Goal: Information Seeking & Learning: Learn about a topic

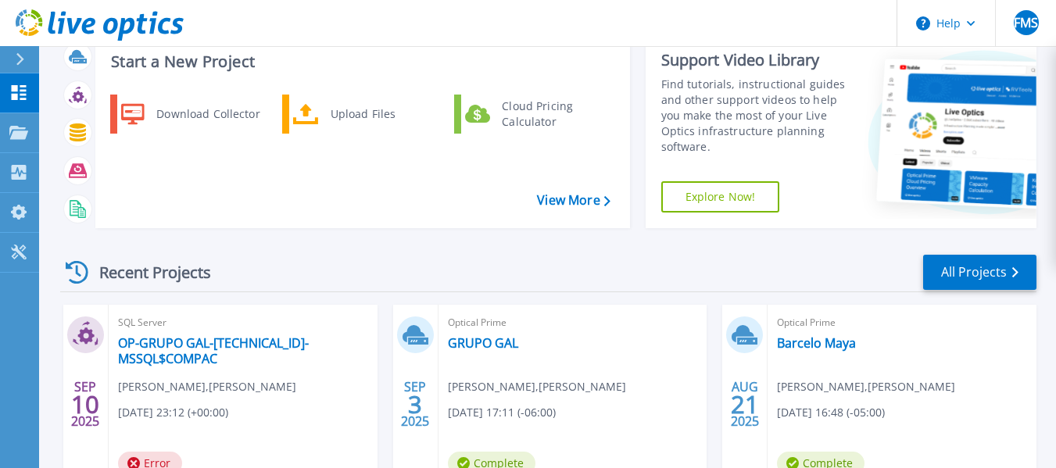
scroll to position [104, 0]
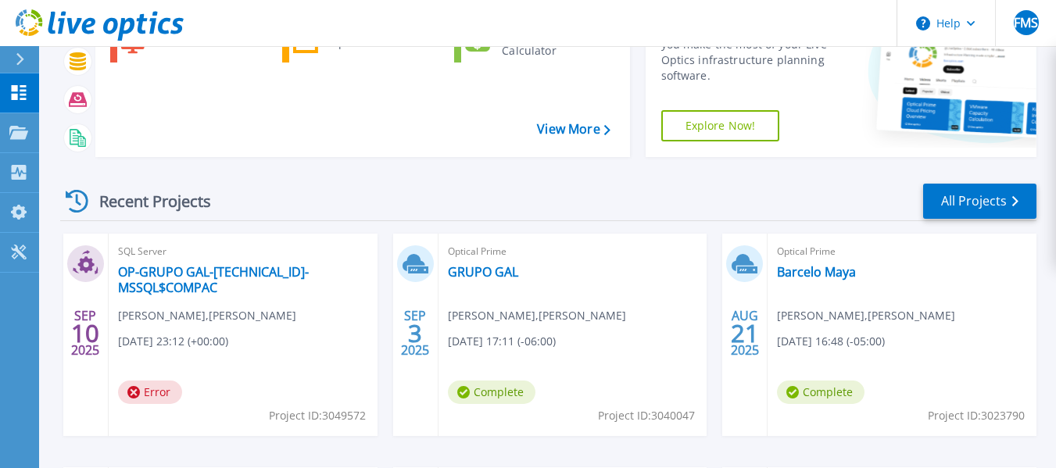
click at [631, 243] on span "Optical Prime" at bounding box center [573, 251] width 250 height 17
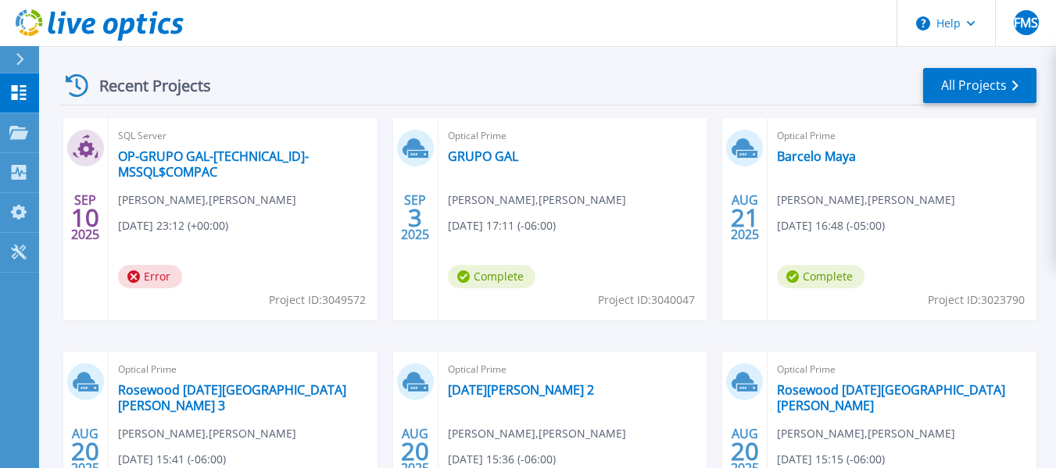
scroll to position [290, 0]
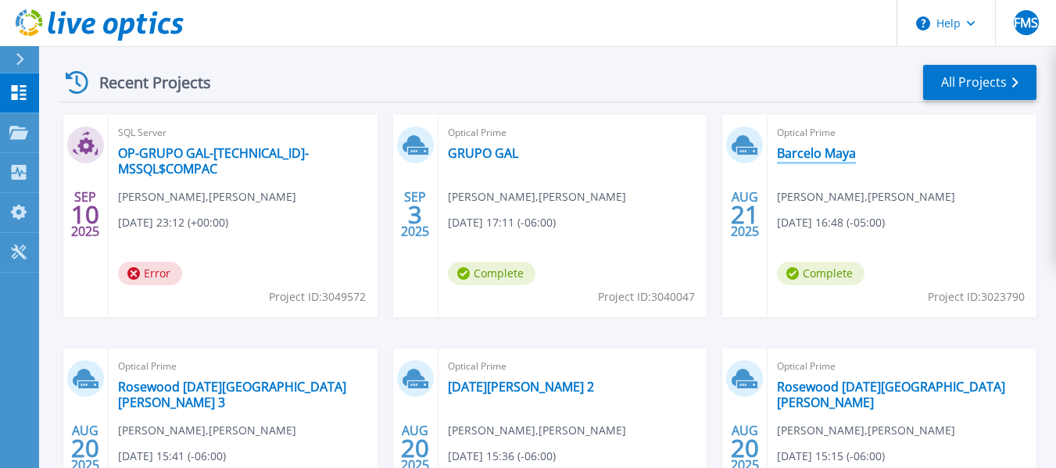
click at [809, 152] on link "Barcelo Maya" at bounding box center [816, 153] width 79 height 16
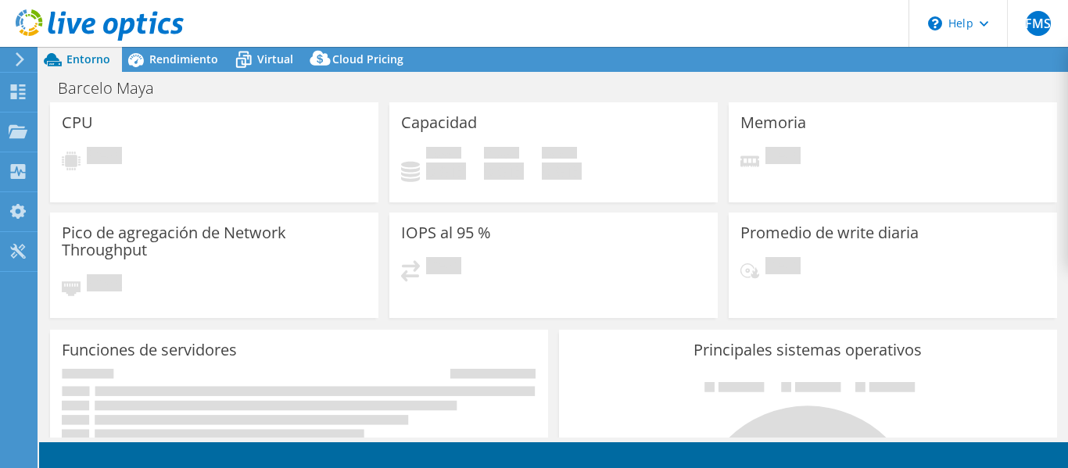
select select "USD"
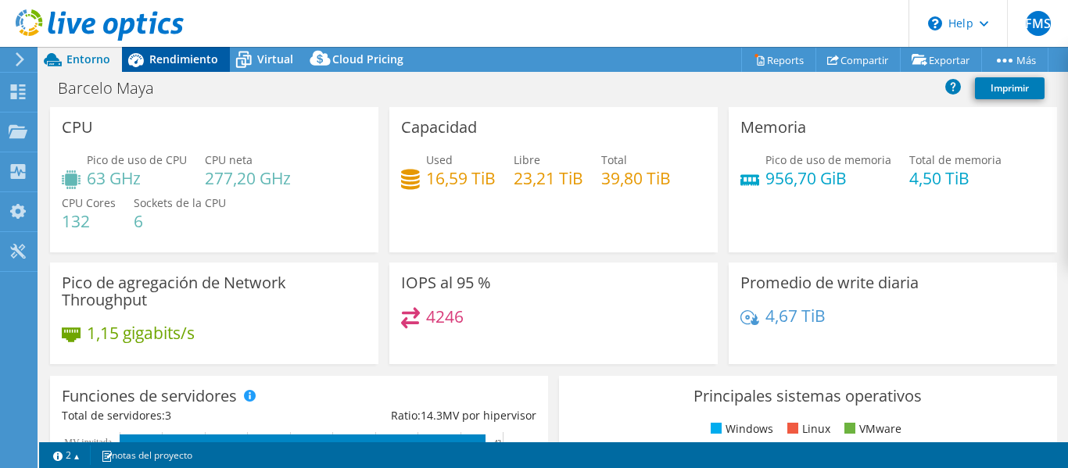
click at [165, 59] on span "Rendimiento" at bounding box center [183, 59] width 69 height 15
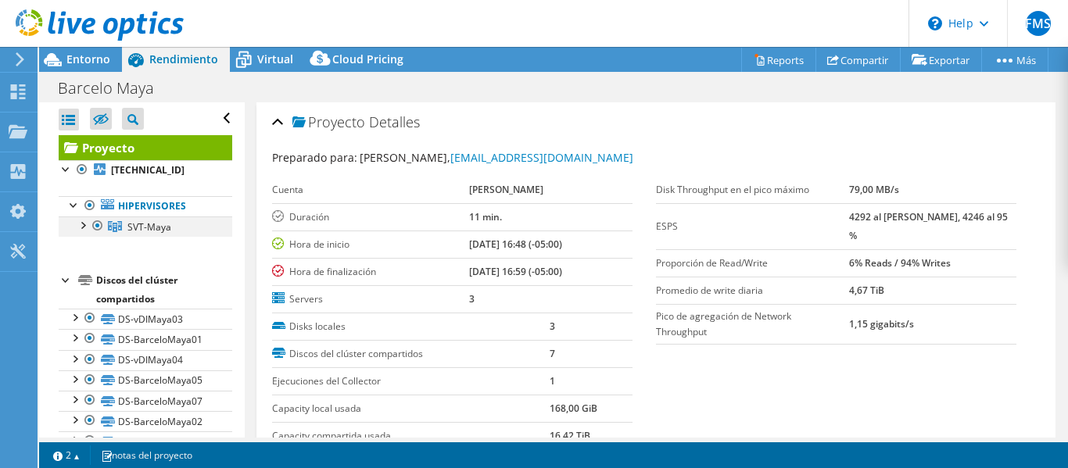
click at [84, 226] on div at bounding box center [82, 225] width 16 height 16
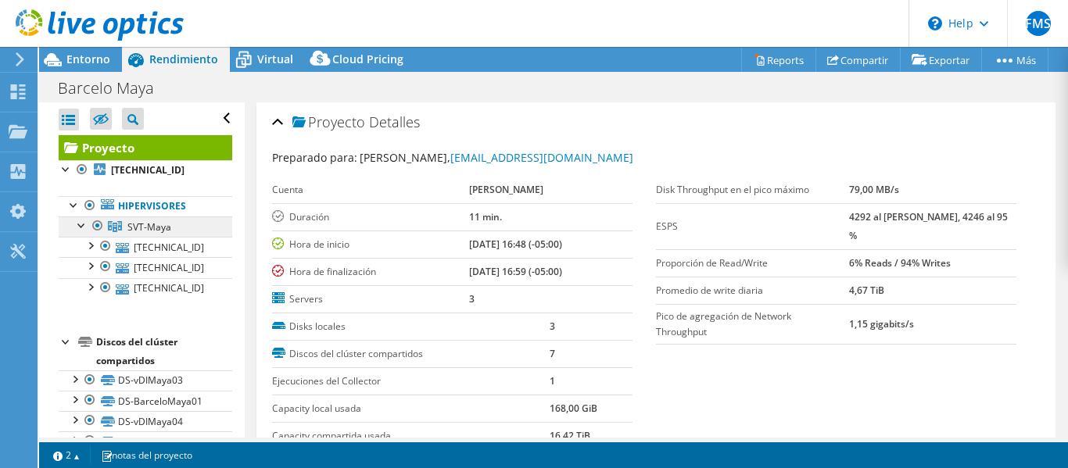
click at [145, 225] on span "SVT-Maya" at bounding box center [149, 227] width 44 height 13
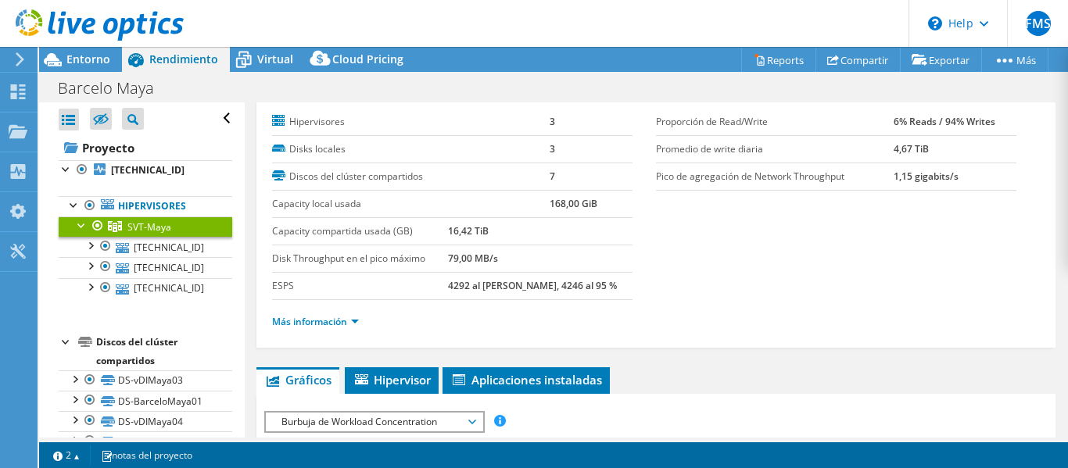
scroll to position [52, 0]
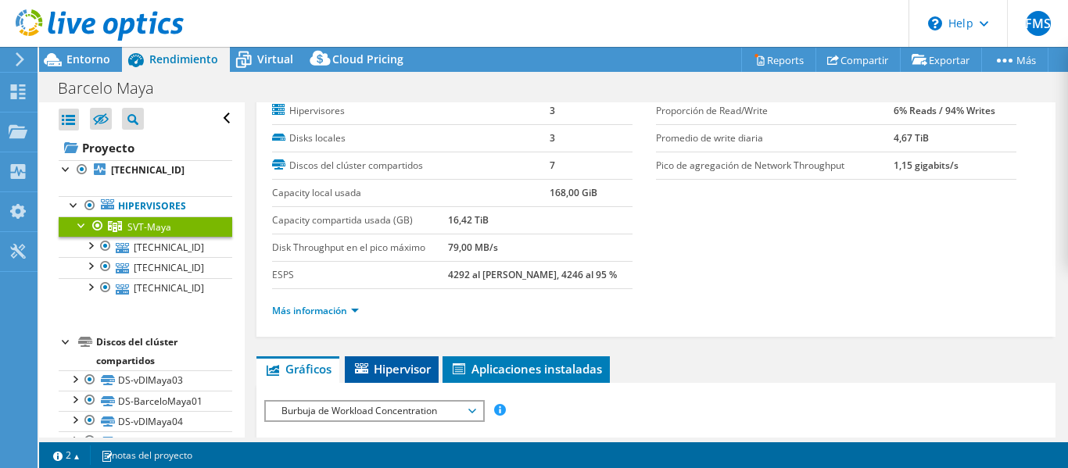
click at [382, 370] on span "Hipervisor" at bounding box center [392, 369] width 78 height 16
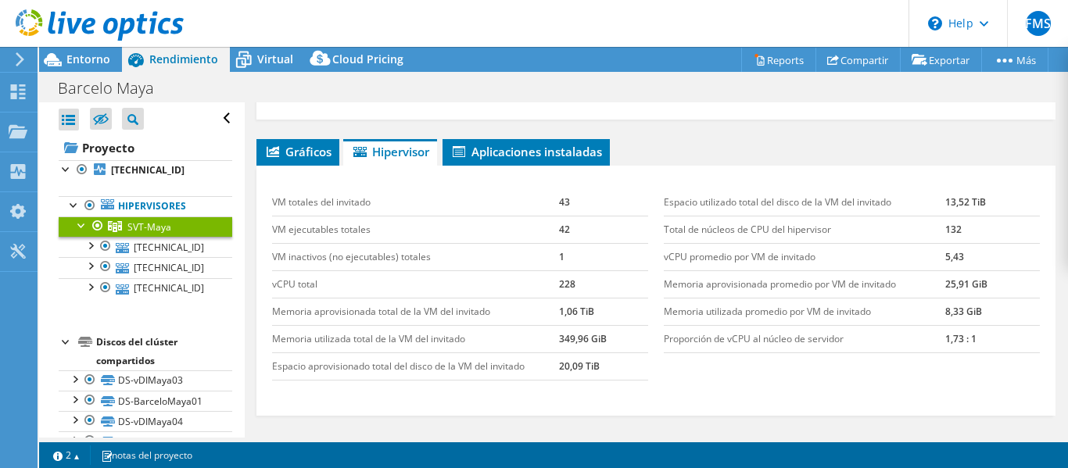
scroll to position [260, 0]
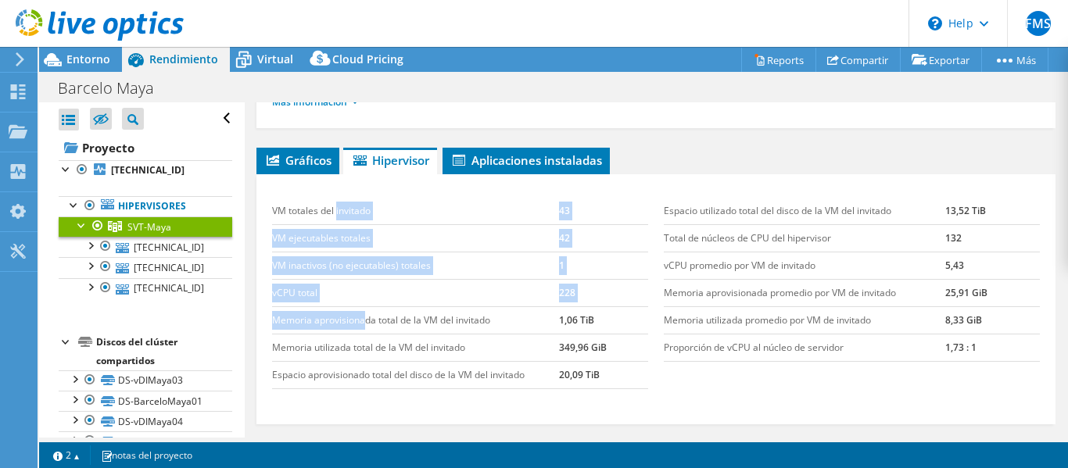
drag, startPoint x: 335, startPoint y: 221, endPoint x: 368, endPoint y: 329, distance: 112.8
click at [368, 329] on tbody "VM totales del invitado 43 VM ejecutables totales 42 VM inactivos (no ejecutabl…" at bounding box center [460, 294] width 376 height 192
click at [368, 329] on td "Memoria aprovisionada total de la VM del invitado" at bounding box center [415, 320] width 287 height 27
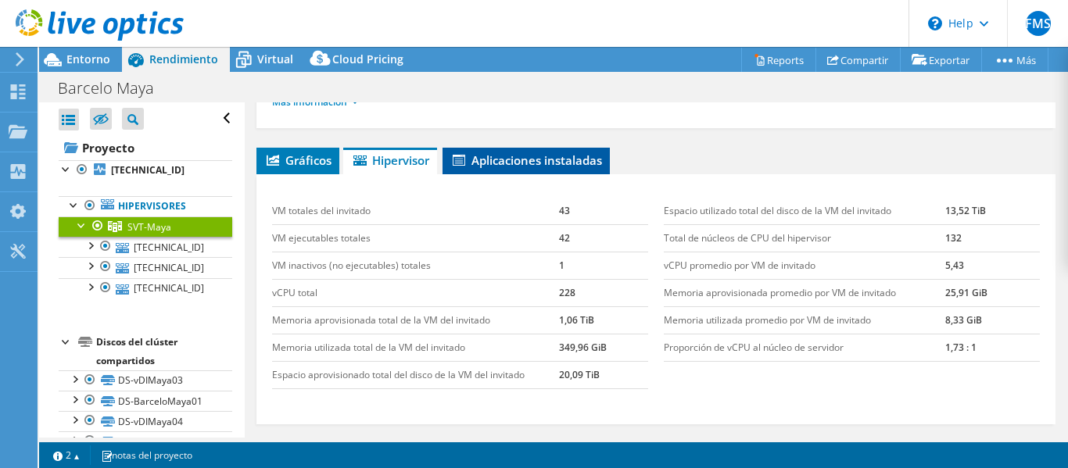
click at [500, 155] on span "Aplicaciones instaladas" at bounding box center [526, 160] width 152 height 16
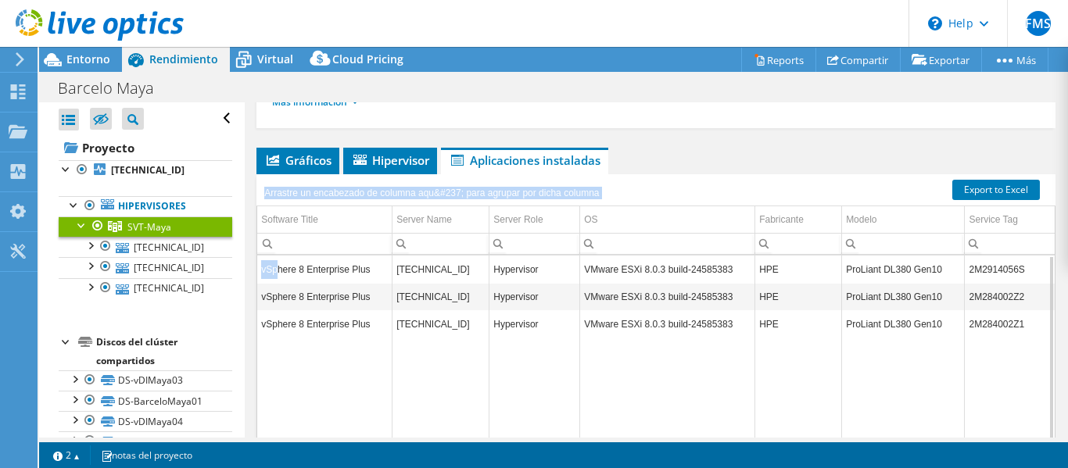
drag, startPoint x: 278, startPoint y: 267, endPoint x: 257, endPoint y: 261, distance: 21.3
click at [257, 261] on div "Arrastre un encabezado de columna aqu&#237; para agrupar por dicha columna Soft…" at bounding box center [655, 340] width 799 height 332
click at [257, 261] on div "Data grid" at bounding box center [257, 356] width 2 height 300
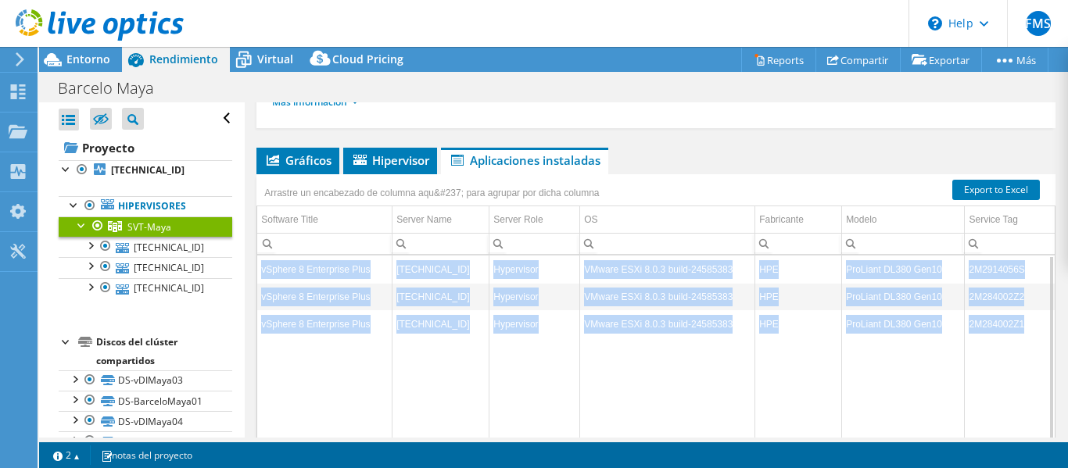
drag, startPoint x: 260, startPoint y: 269, endPoint x: 364, endPoint y: 344, distance: 128.3
click at [364, 344] on tbody "vSphere 8 Enterprise Plus [TECHNICAL_ID] Hypervisor VMware ESXi 8.0.3 build-245…" at bounding box center [656, 380] width 798 height 249
click at [364, 344] on td "Data grid" at bounding box center [324, 421] width 134 height 167
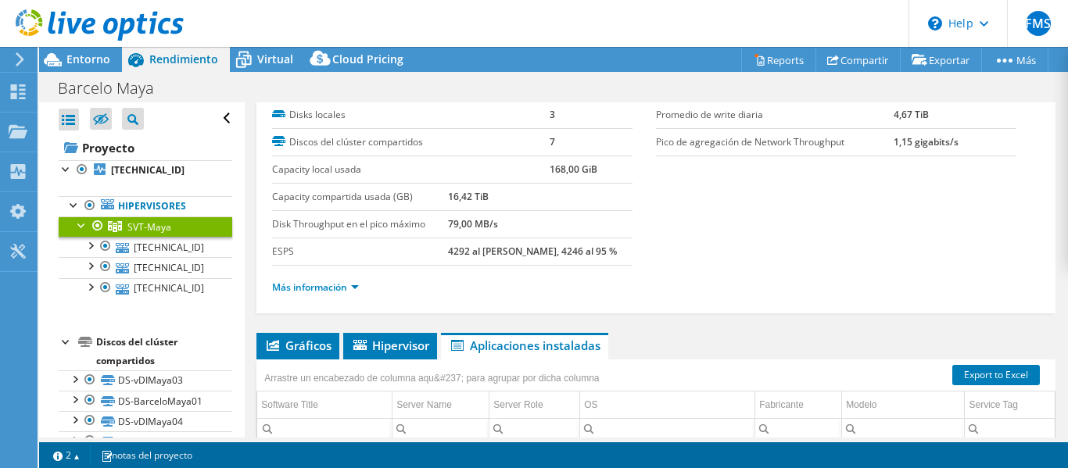
scroll to position [0, 0]
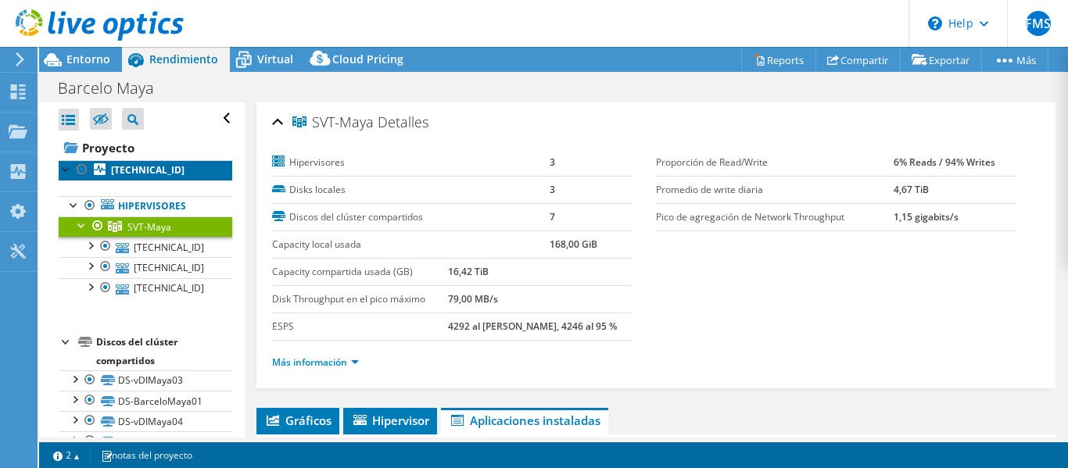
click at [143, 174] on b "[TECHNICAL_ID]" at bounding box center [148, 169] width 74 height 13
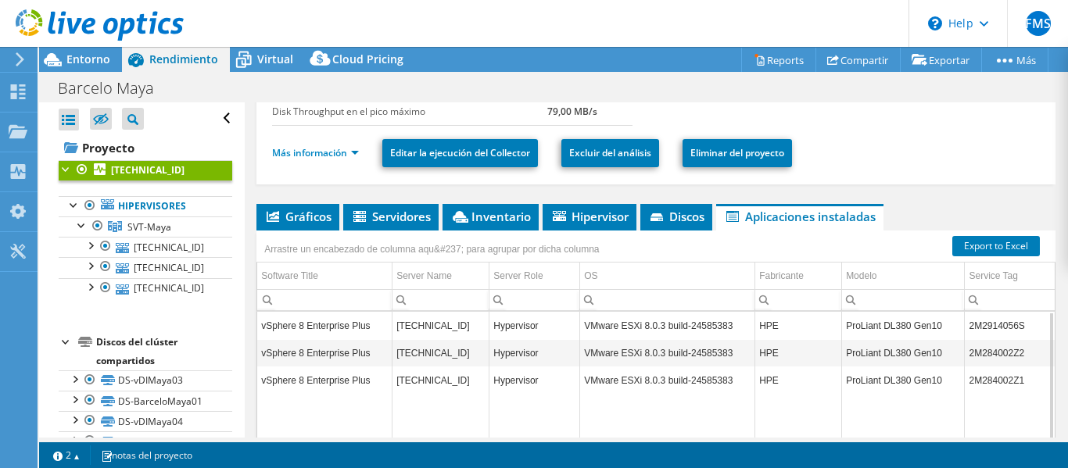
scroll to position [267, 0]
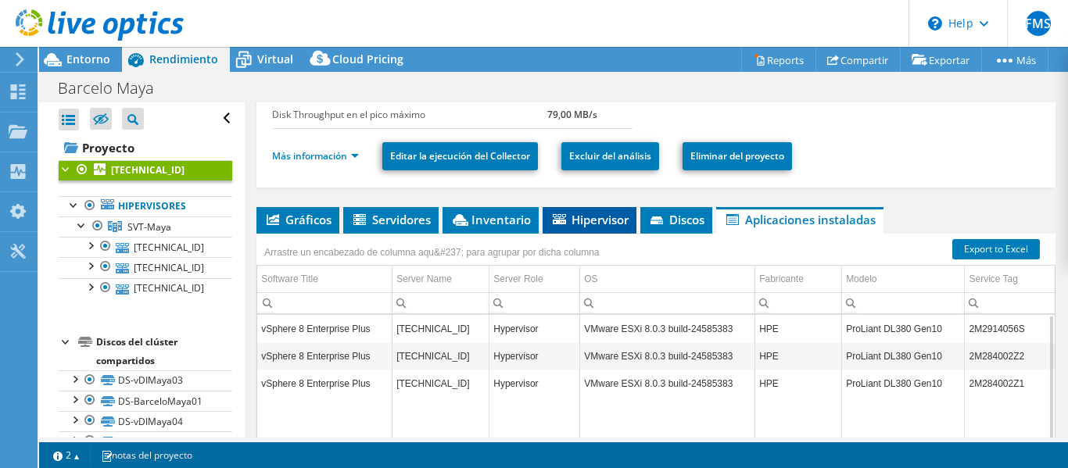
click at [586, 224] on span "Hipervisor" at bounding box center [589, 220] width 78 height 16
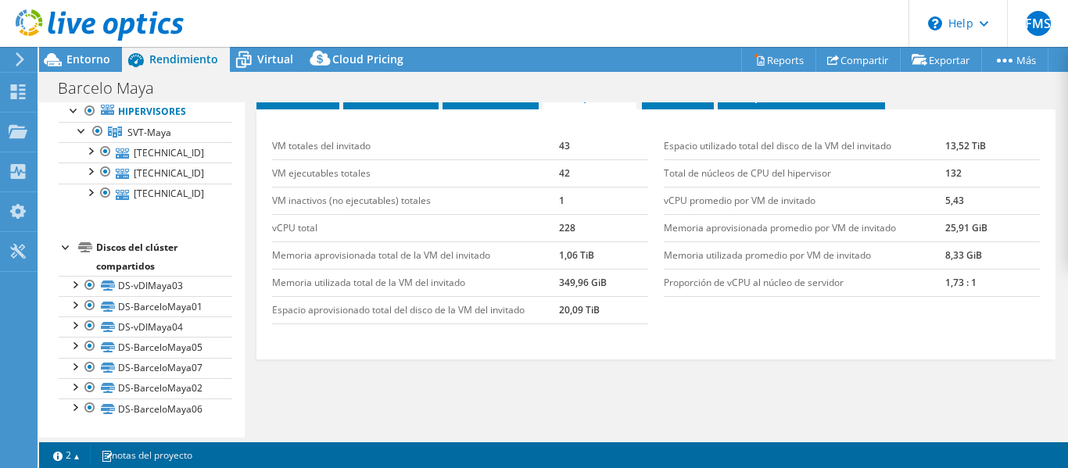
scroll to position [0, 0]
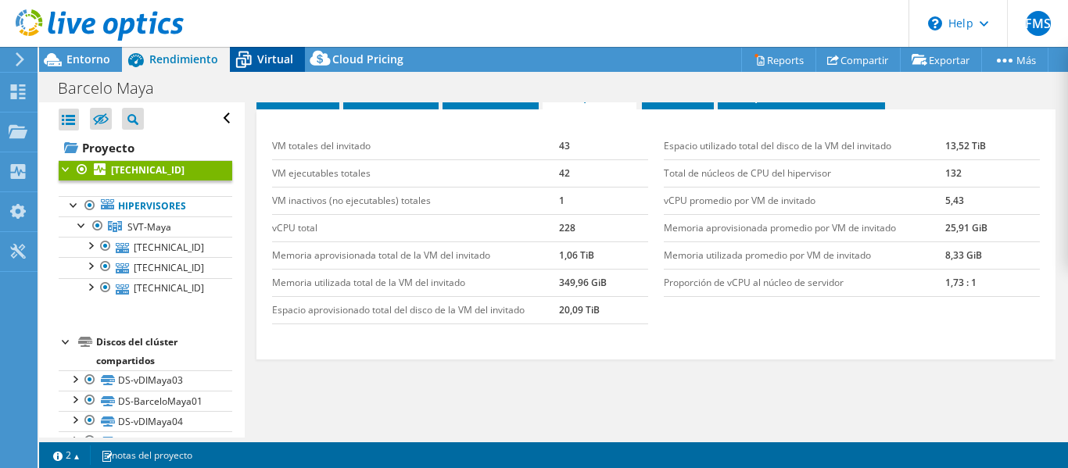
click at [274, 50] on div "Virtual" at bounding box center [267, 59] width 75 height 25
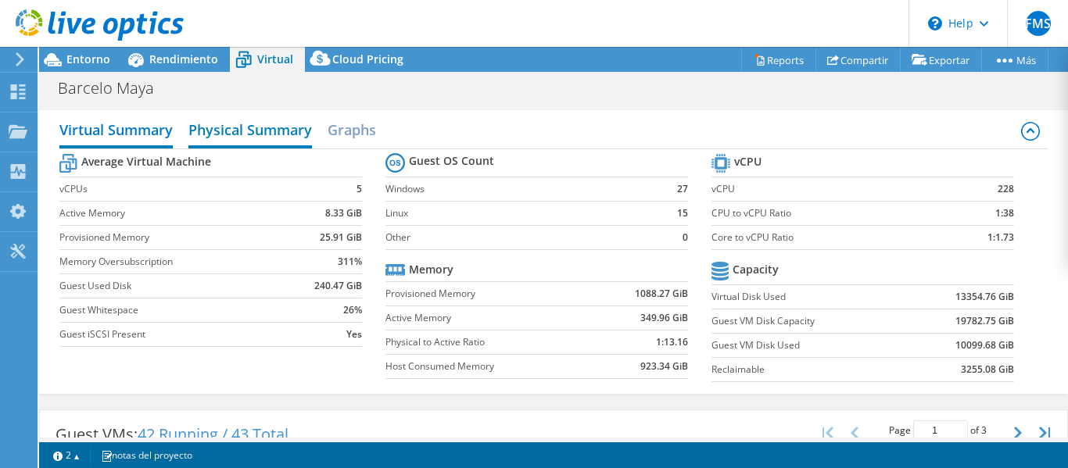
click at [245, 124] on h2 "Physical Summary" at bounding box center [250, 131] width 124 height 34
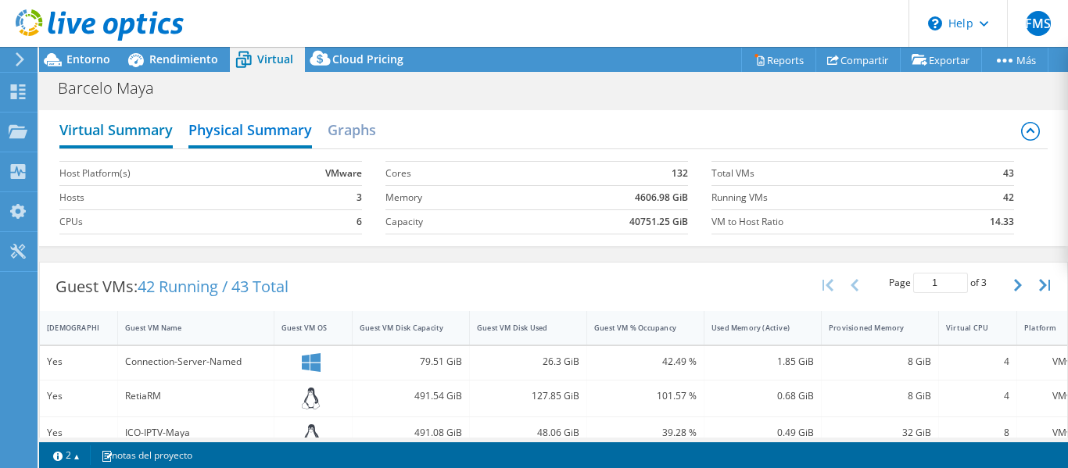
click at [131, 135] on h2 "Virtual Summary" at bounding box center [115, 131] width 113 height 34
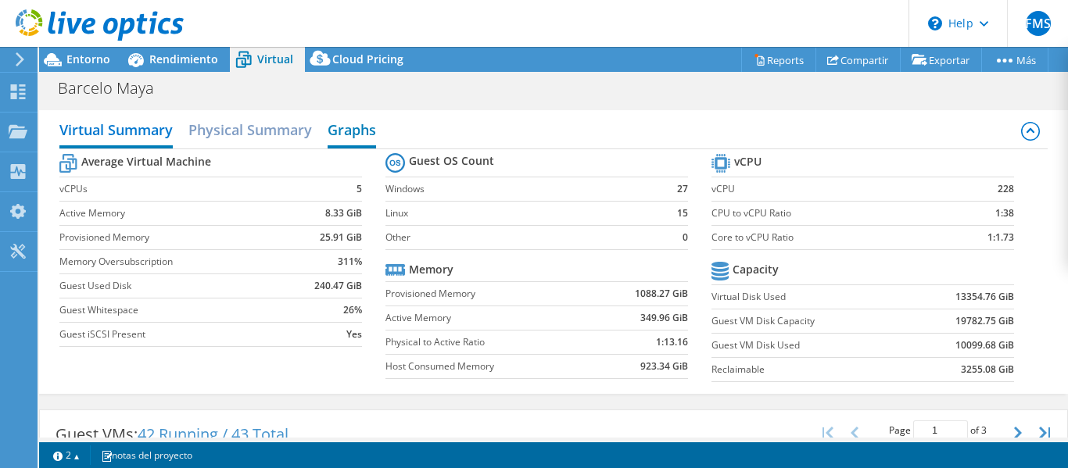
click at [363, 133] on h2 "Graphs" at bounding box center [352, 131] width 48 height 34
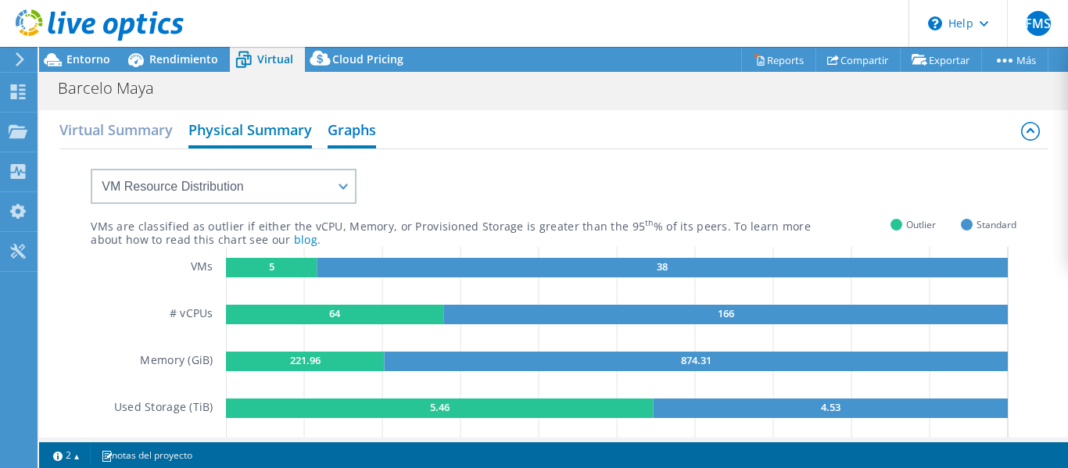
click at [232, 131] on h2 "Physical Summary" at bounding box center [250, 131] width 124 height 34
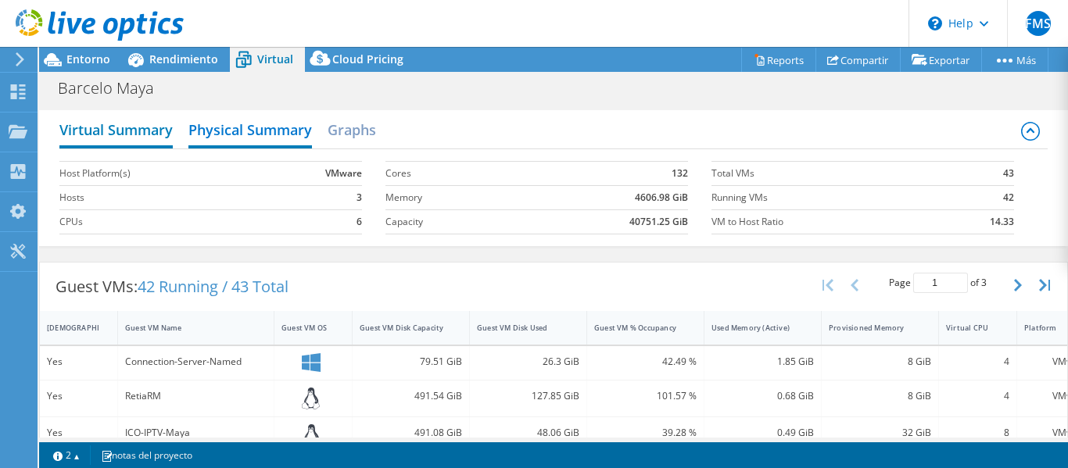
click at [129, 129] on h2 "Virtual Summary" at bounding box center [115, 131] width 113 height 34
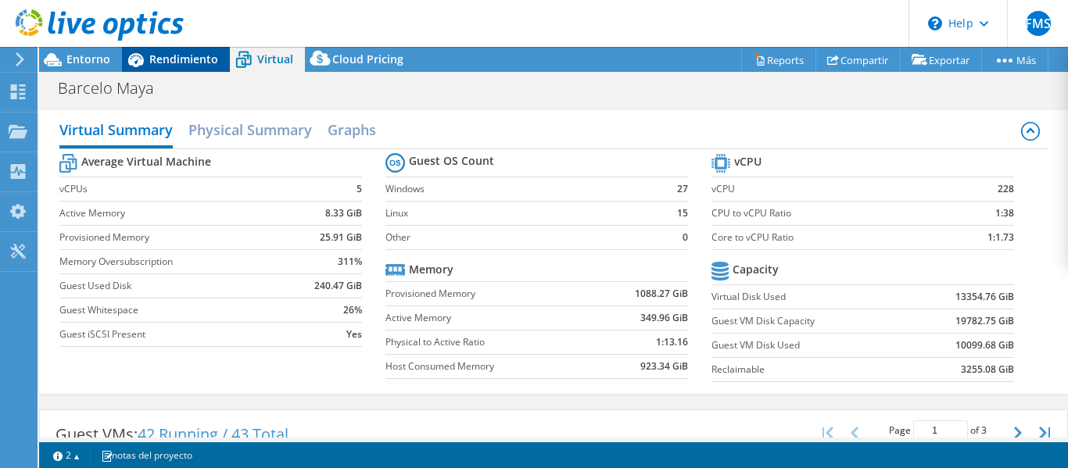
click at [190, 60] on span "Rendimiento" at bounding box center [183, 59] width 69 height 15
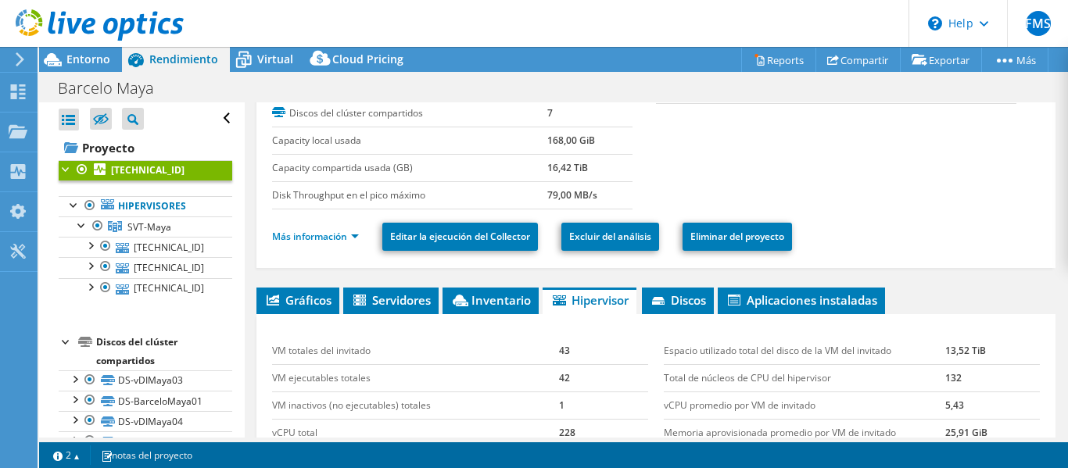
scroll to position [187, 0]
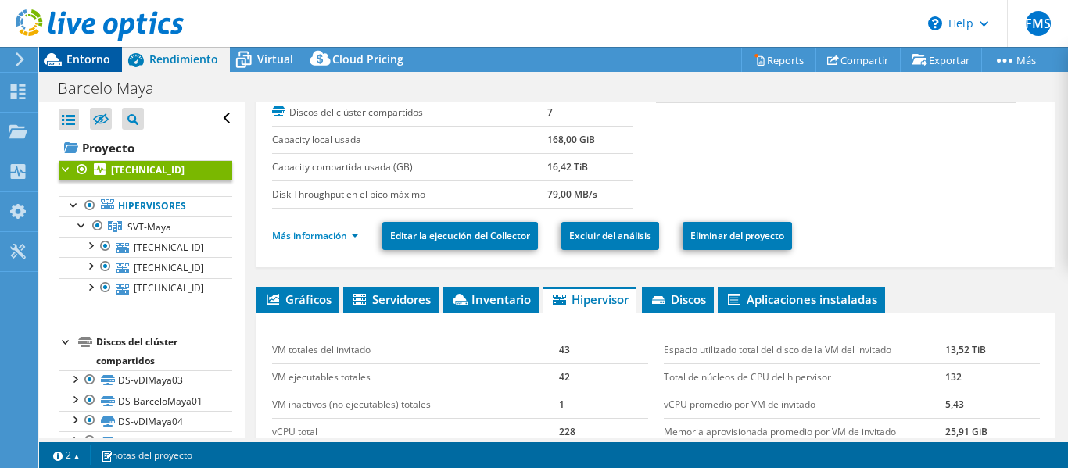
click at [84, 59] on span "Entorno" at bounding box center [88, 59] width 44 height 15
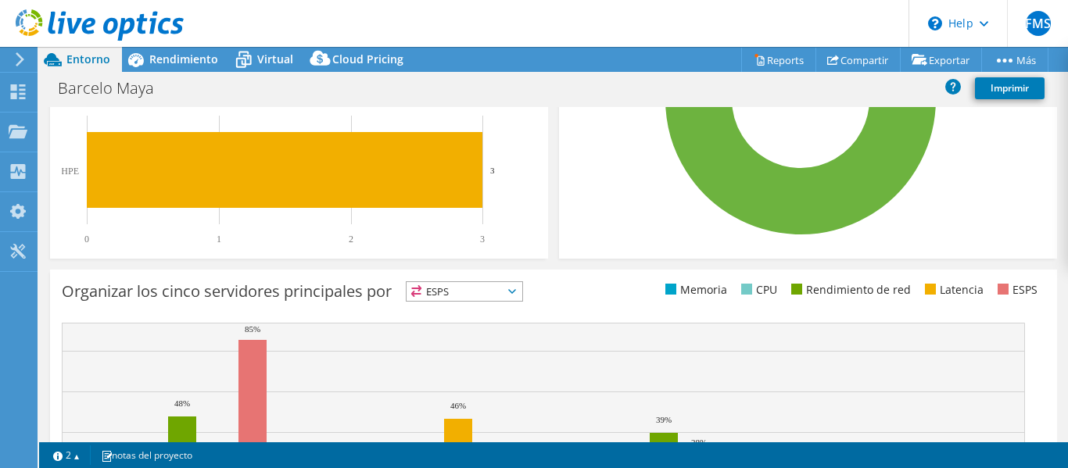
scroll to position [493, 0]
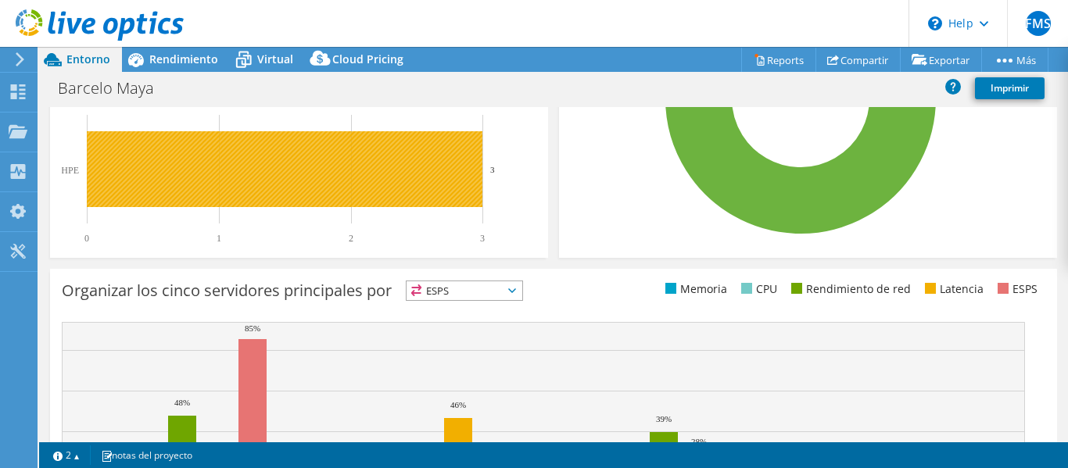
click at [310, 188] on rect at bounding box center [285, 169] width 396 height 76
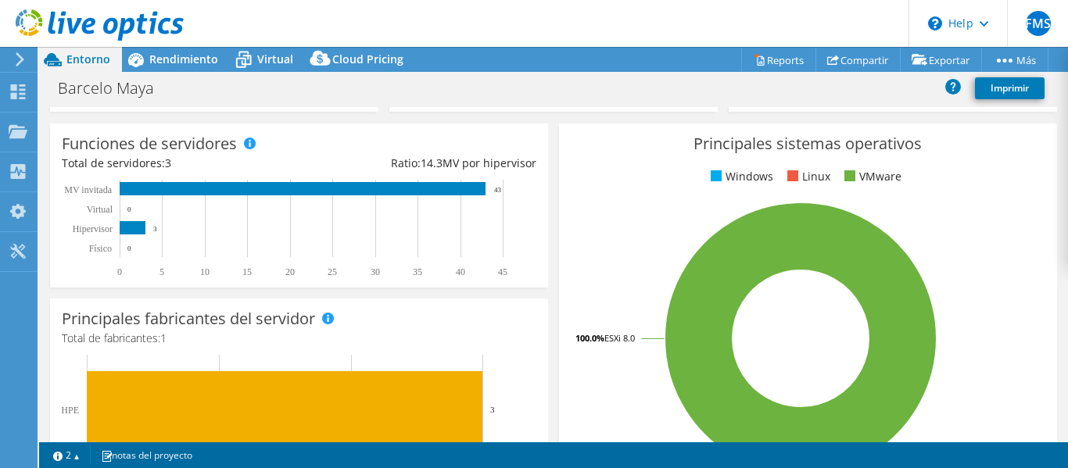
scroll to position [251, 0]
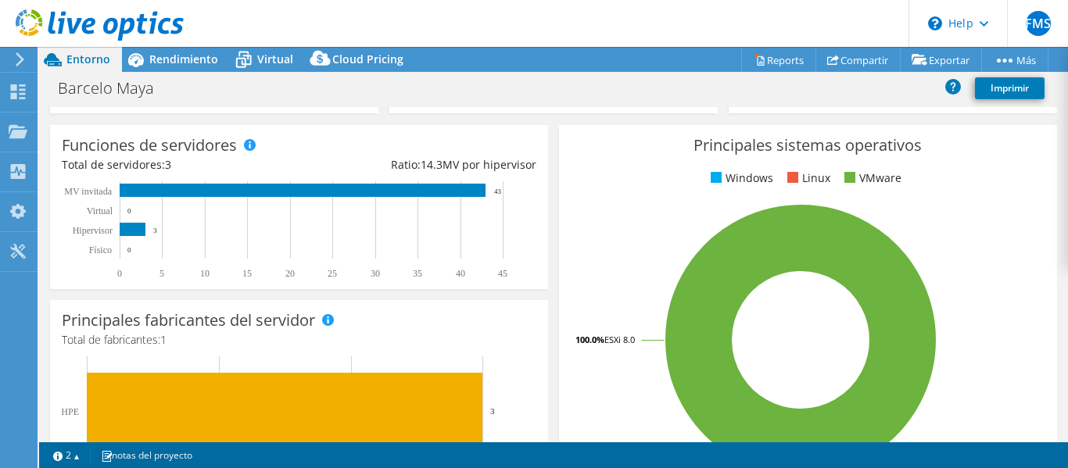
click at [350, 316] on div "Principales fabricantes del servidor Se muestran los fabricantes de los servido…" at bounding box center [299, 399] width 498 height 199
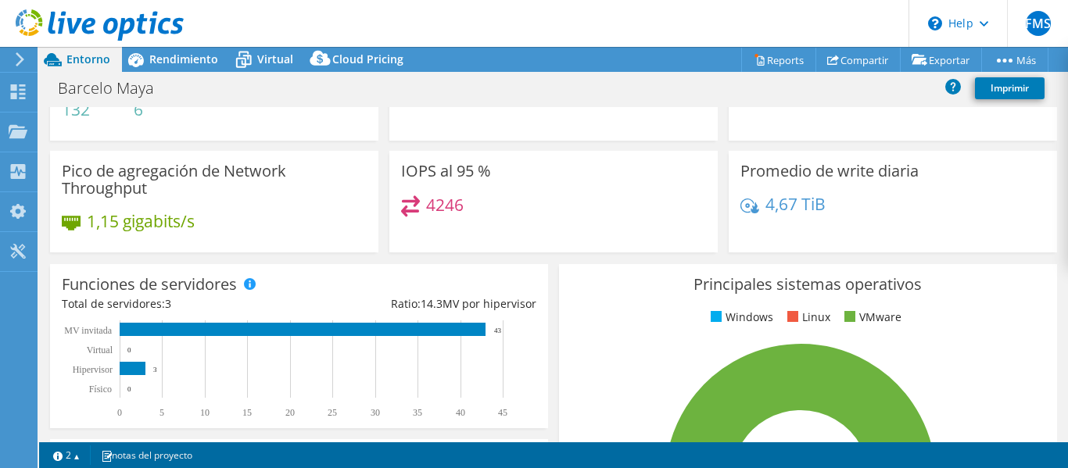
scroll to position [0, 0]
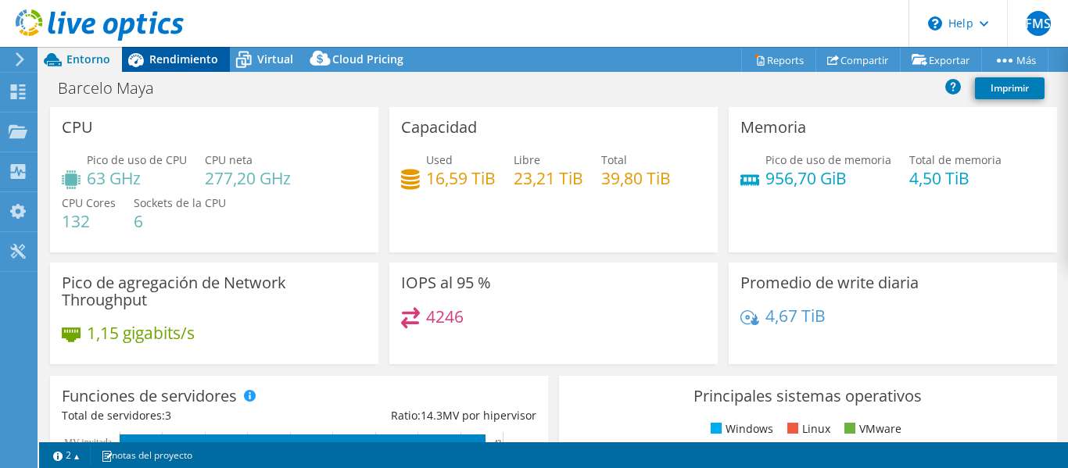
click at [182, 62] on span "Rendimiento" at bounding box center [183, 59] width 69 height 15
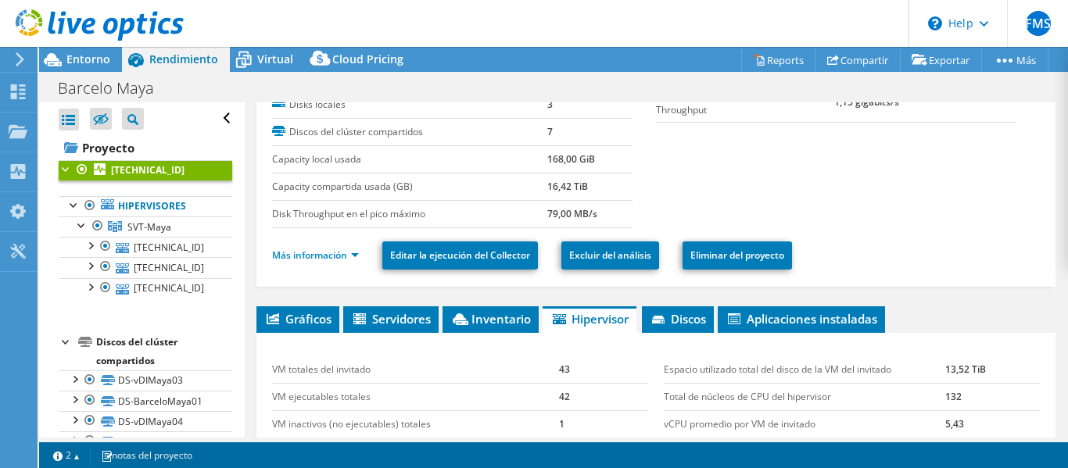
scroll to position [164, 0]
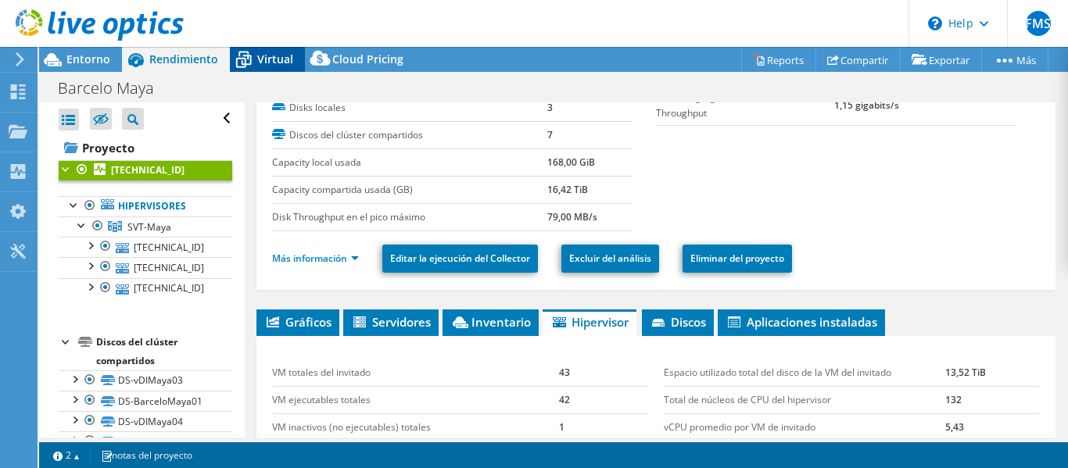
click at [270, 59] on span "Virtual" at bounding box center [275, 59] width 36 height 15
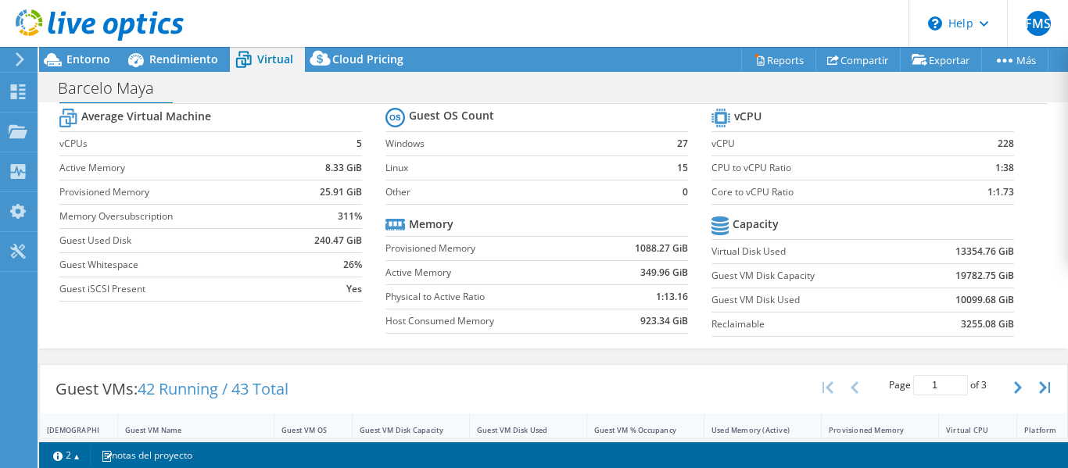
scroll to position [0, 0]
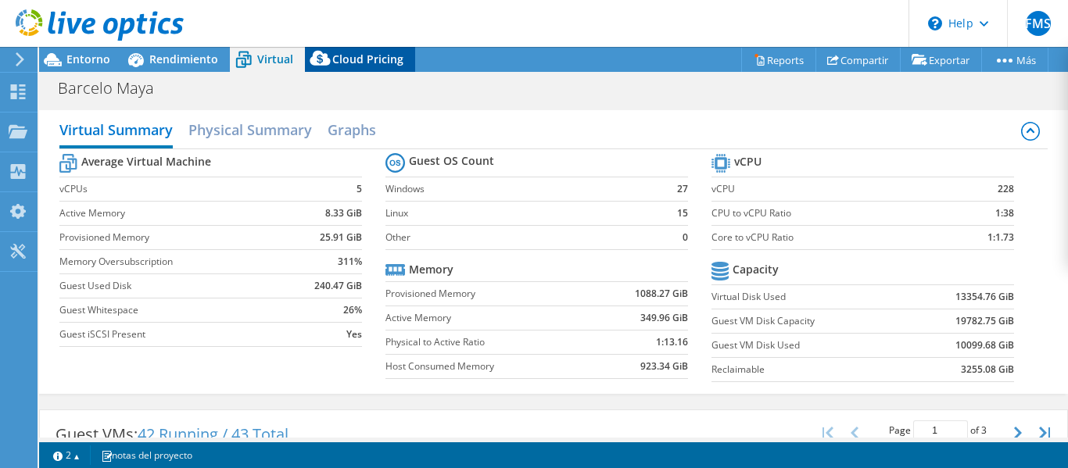
click at [343, 67] on div "Cloud Pricing" at bounding box center [360, 59] width 110 height 25
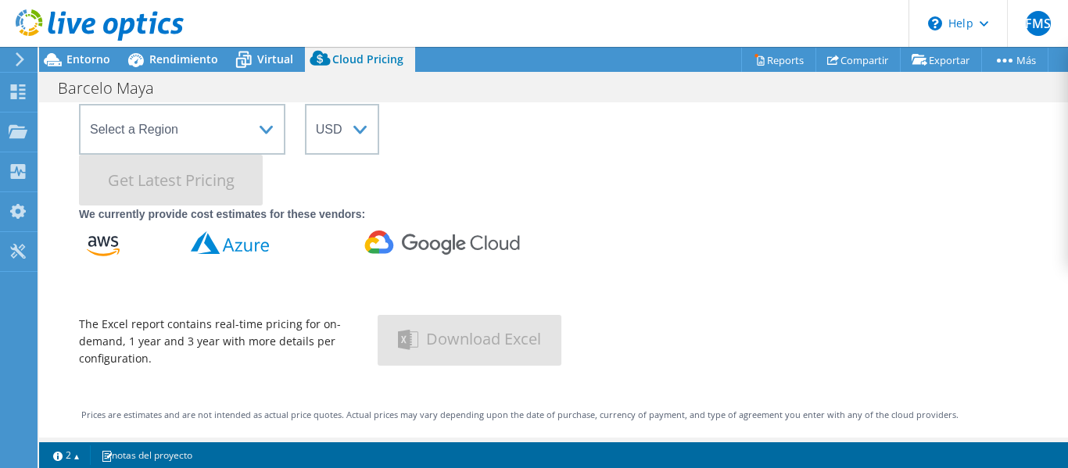
scroll to position [199, 0]
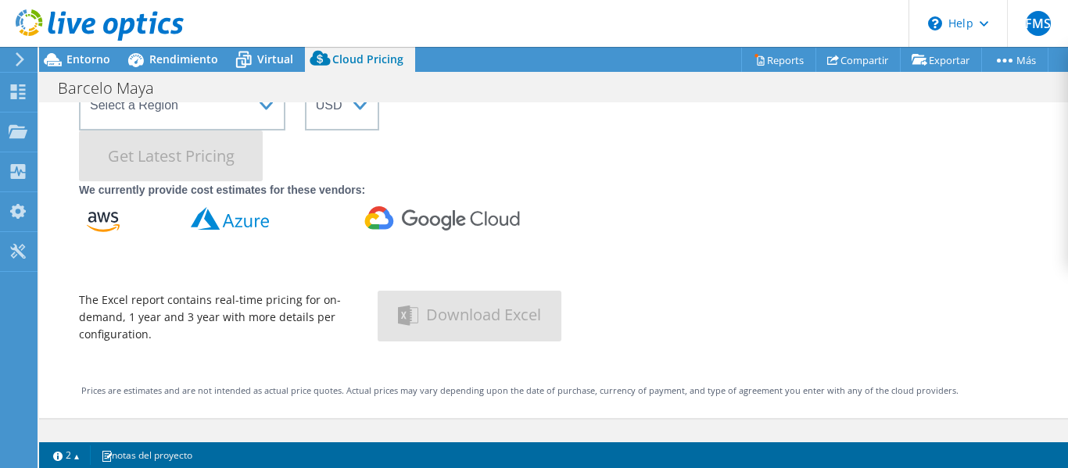
click at [442, 355] on div "Cloud Pricing Live Optics Cloud Pricing uses the native vendor APIs to retrieve…" at bounding box center [553, 161] width 1029 height 515
click at [264, 63] on span "Virtual" at bounding box center [275, 59] width 36 height 15
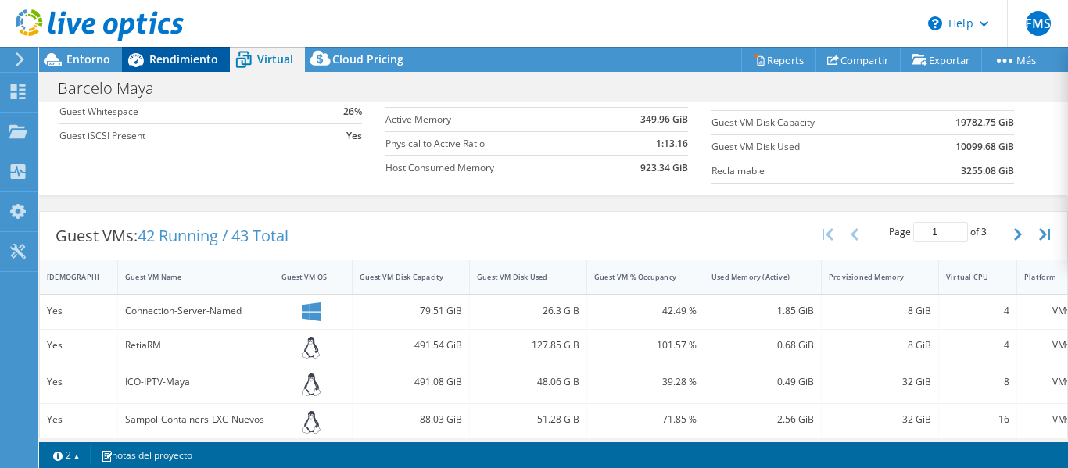
click at [179, 68] on div "Rendimiento" at bounding box center [176, 59] width 108 height 25
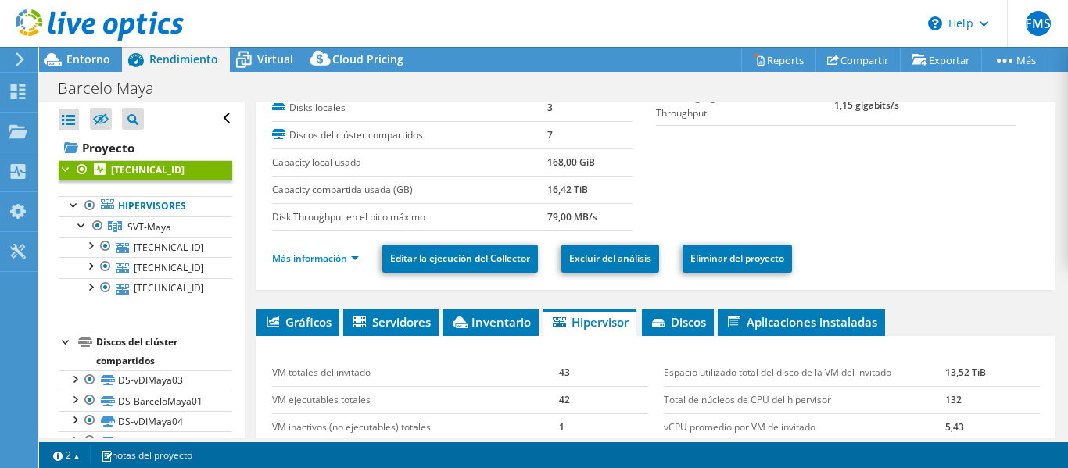
scroll to position [0, 0]
click at [81, 55] on span "Entorno" at bounding box center [88, 59] width 44 height 15
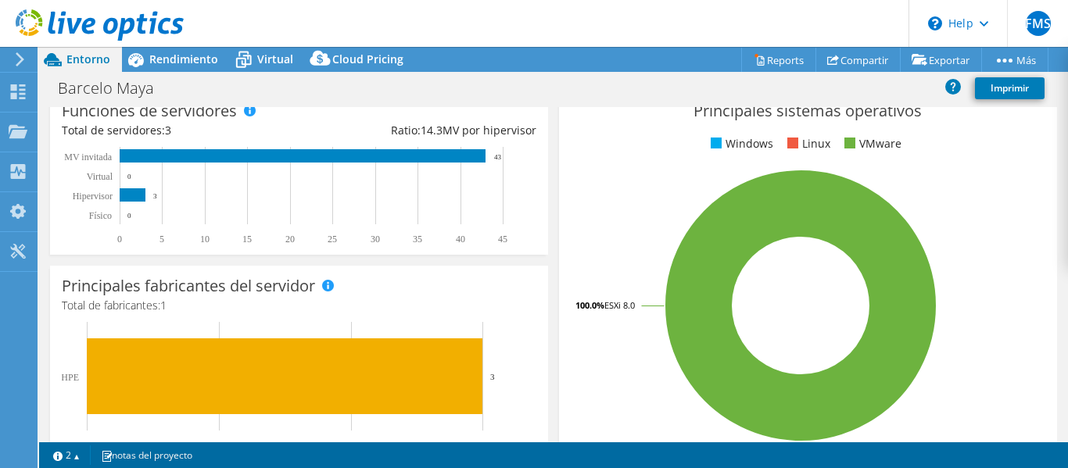
scroll to position [384, 0]
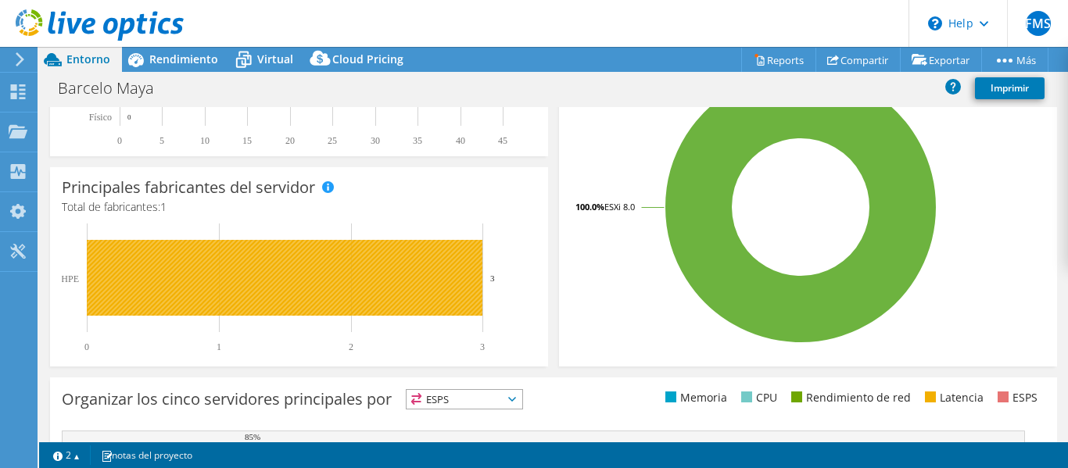
click at [252, 278] on rect at bounding box center [285, 278] width 396 height 76
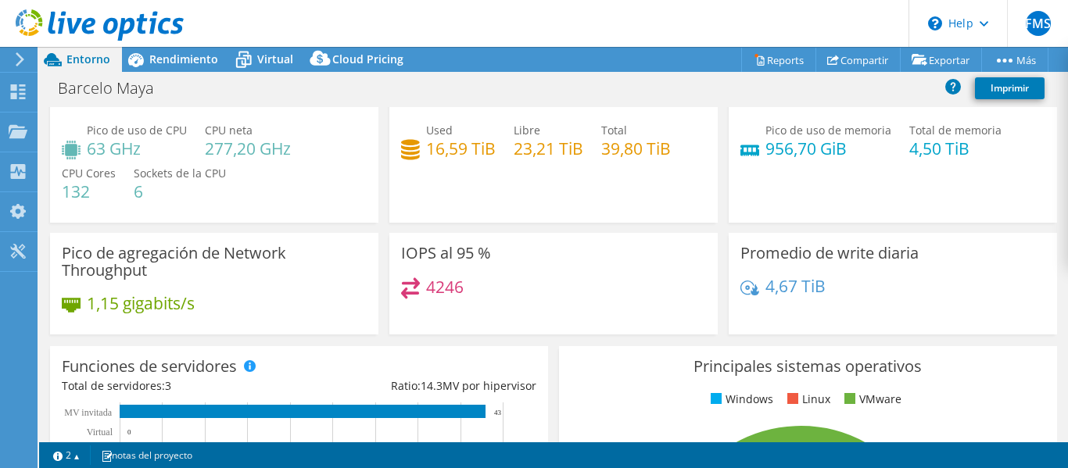
scroll to position [0, 0]
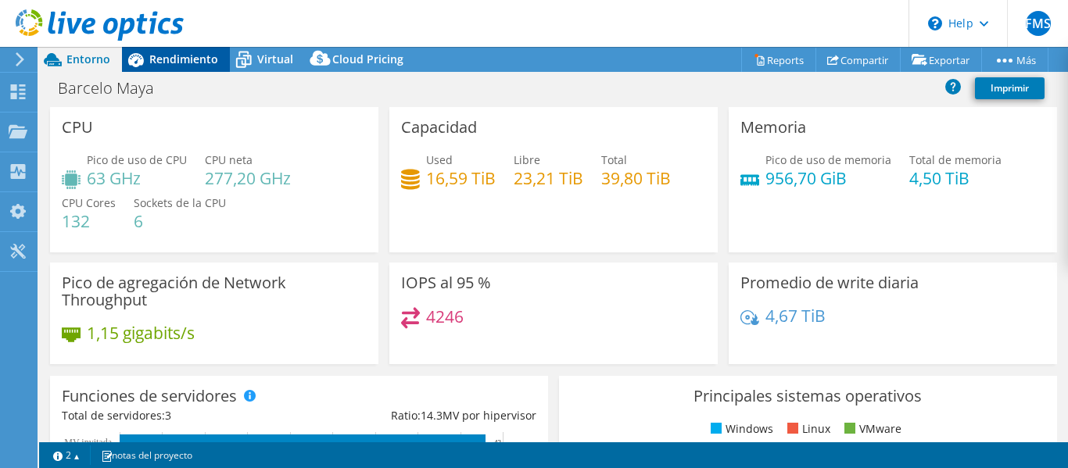
click at [158, 63] on span "Rendimiento" at bounding box center [183, 59] width 69 height 15
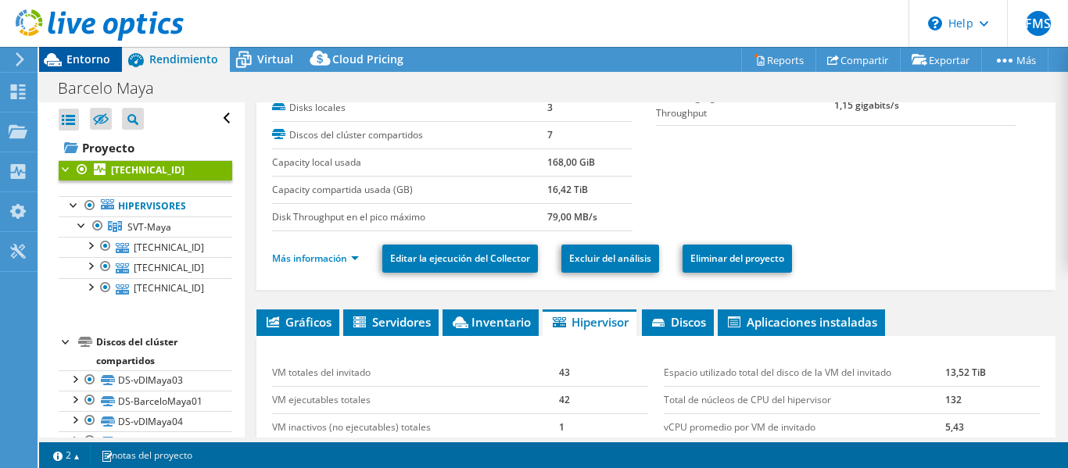
click at [98, 63] on span "Entorno" at bounding box center [88, 59] width 44 height 15
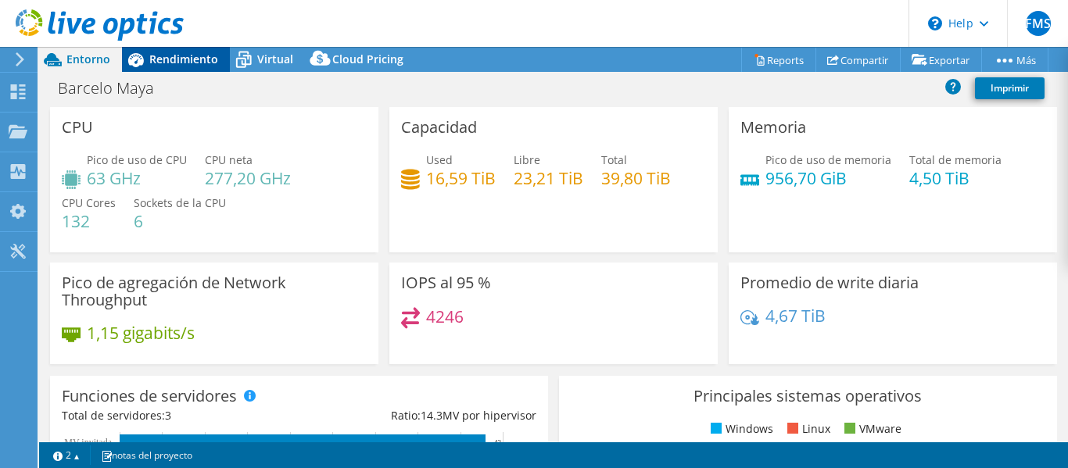
click at [149, 57] on span "Rendimiento" at bounding box center [183, 59] width 69 height 15
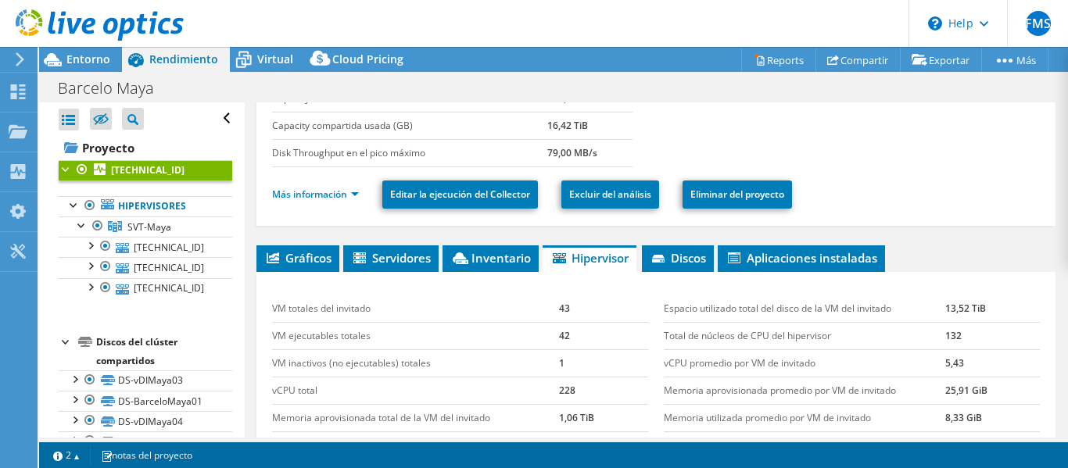
scroll to position [230, 0]
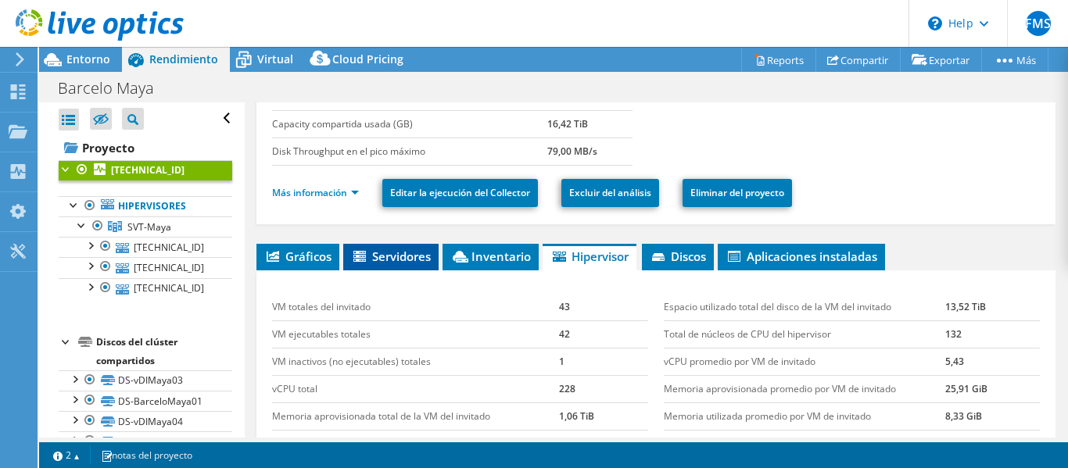
click at [377, 258] on span "Servidores" at bounding box center [391, 257] width 80 height 16
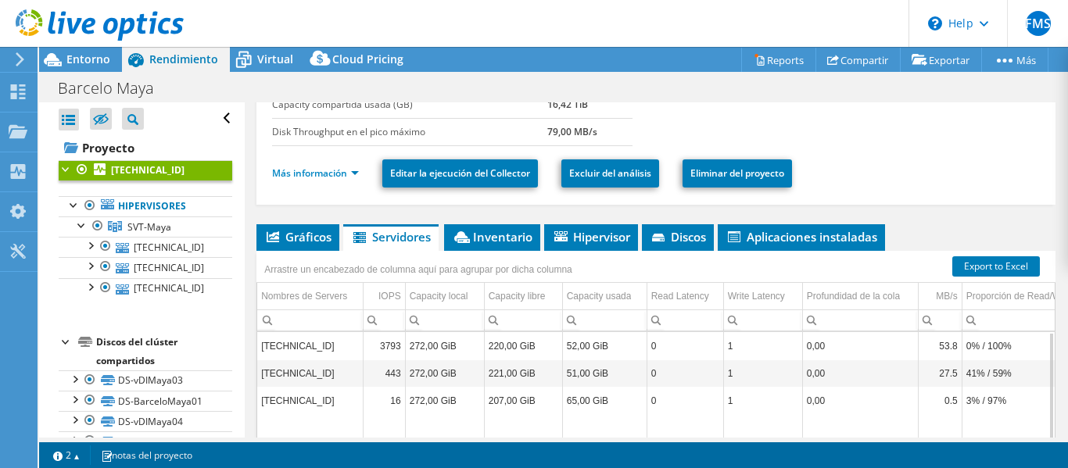
scroll to position [249, 0]
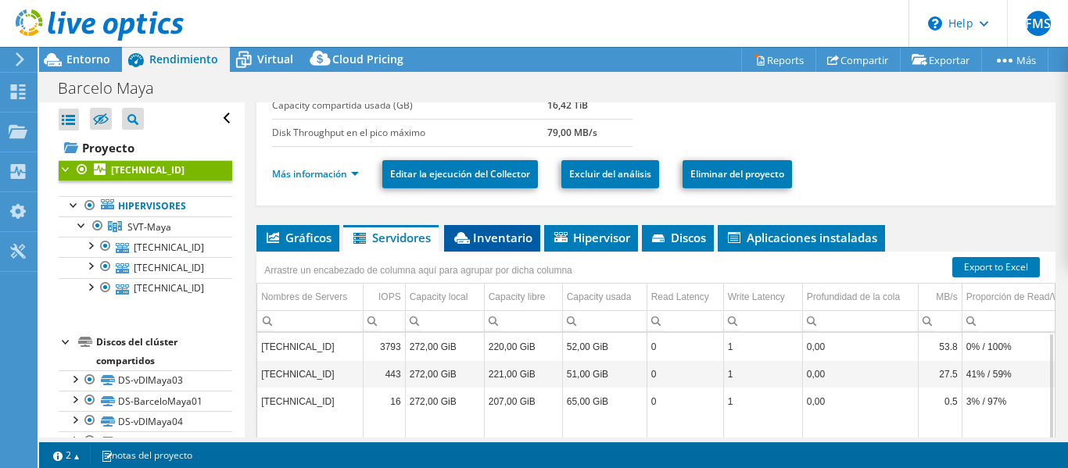
click at [495, 242] on span "Inventario" at bounding box center [492, 238] width 81 height 16
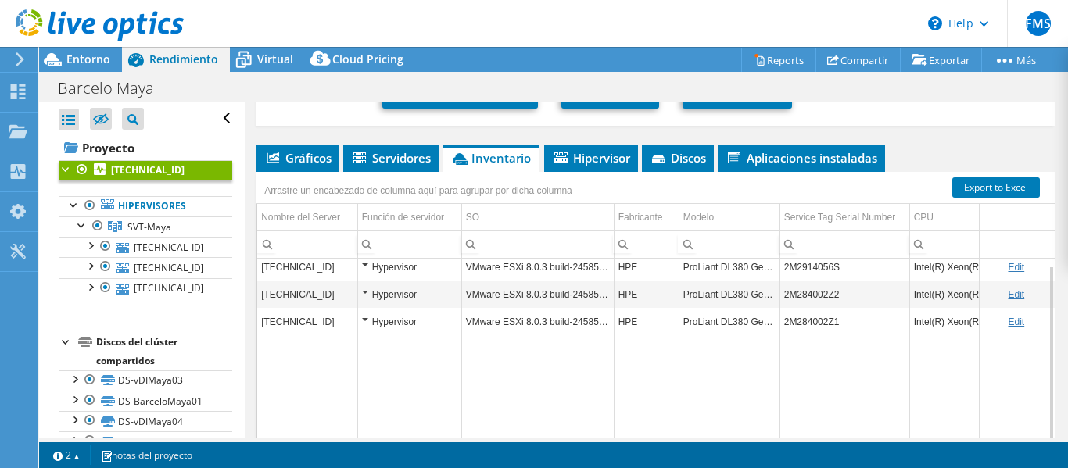
scroll to position [6, 0]
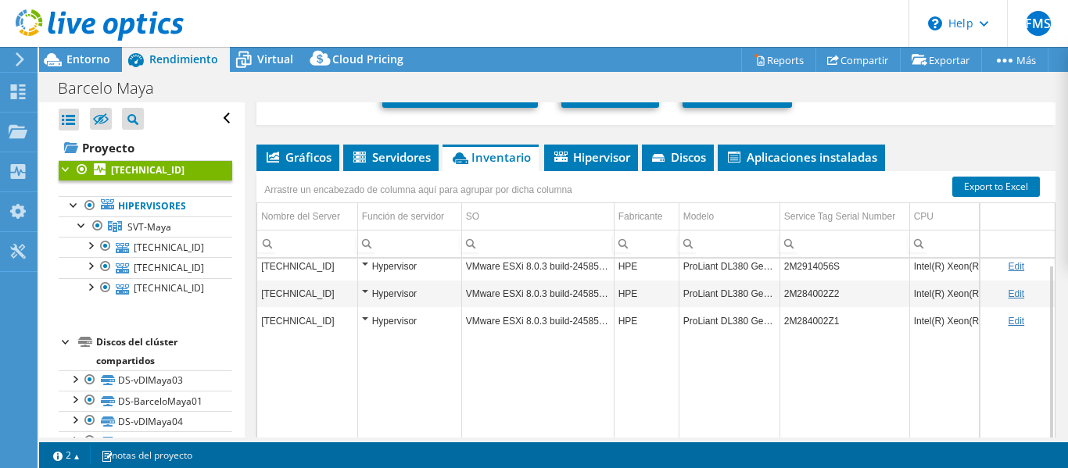
click at [710, 322] on td "ProLiant DL380 Gen10" at bounding box center [729, 320] width 101 height 27
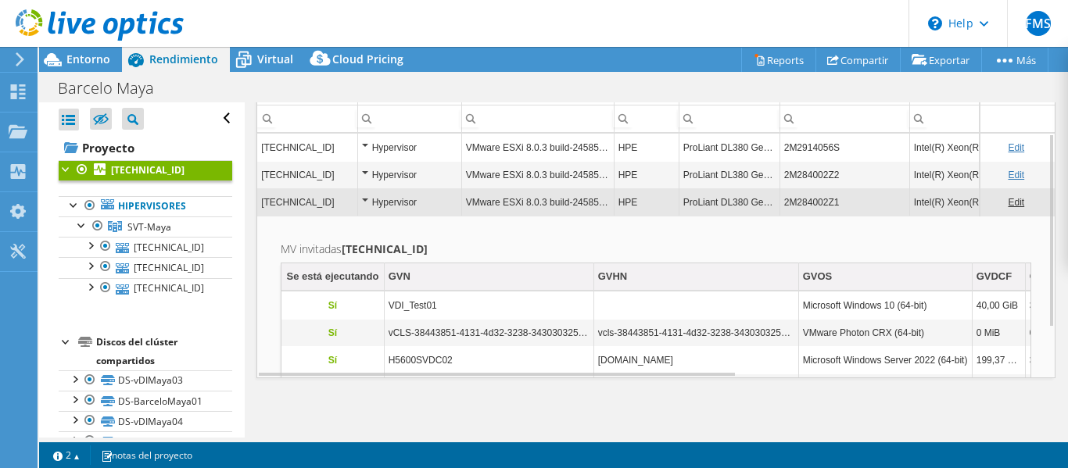
scroll to position [449, 0]
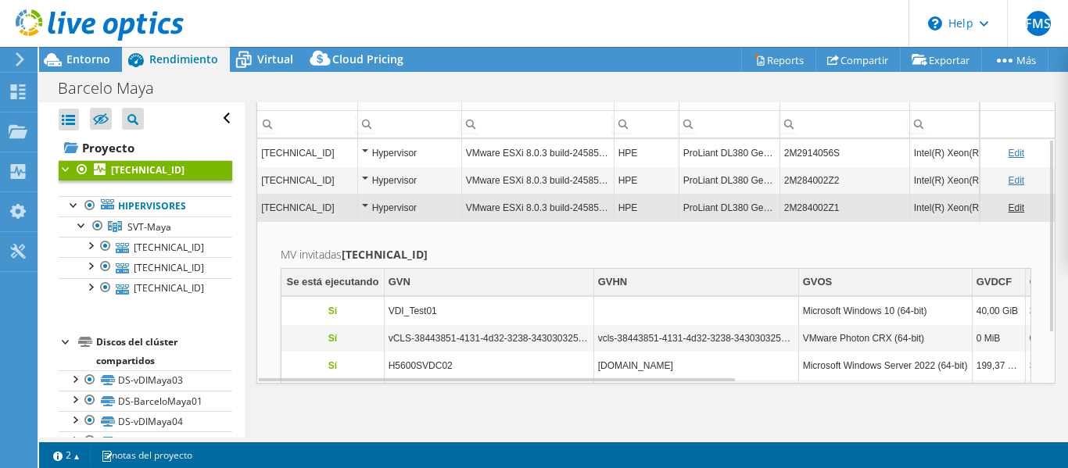
click at [720, 181] on td "ProLiant DL380 Gen10" at bounding box center [729, 180] width 101 height 27
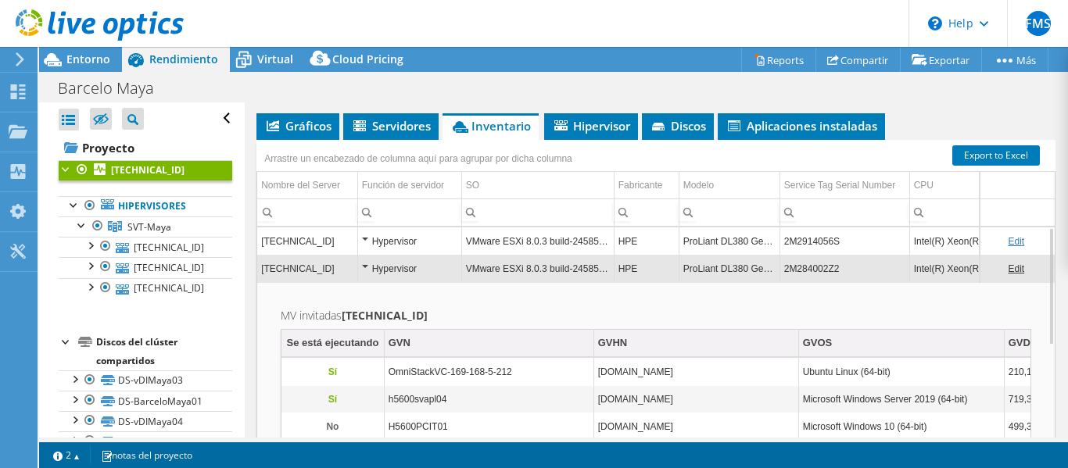
scroll to position [353, 0]
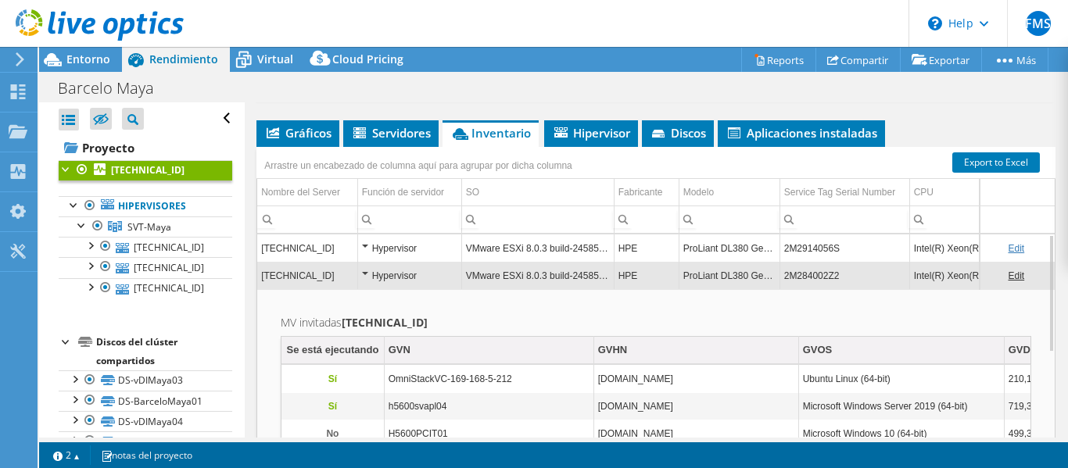
click at [715, 243] on td "ProLiant DL380 Gen10" at bounding box center [729, 248] width 101 height 27
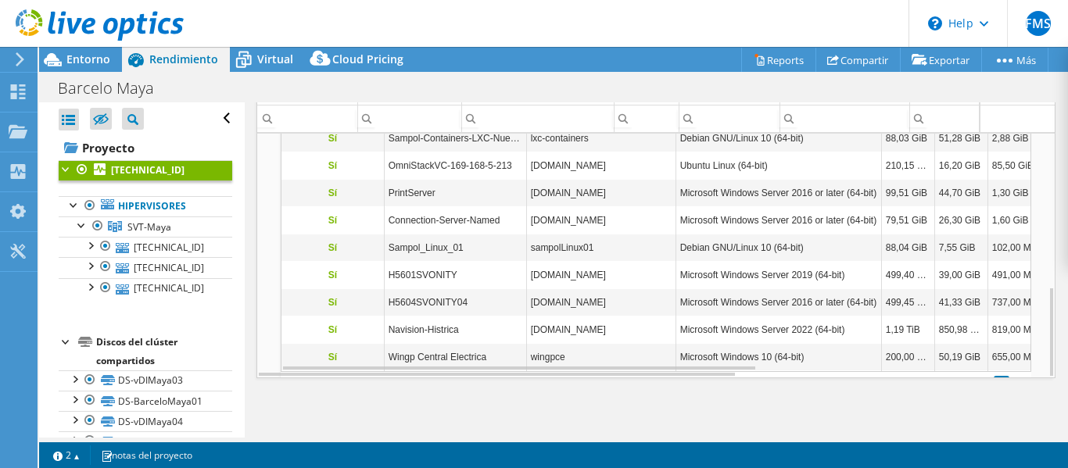
scroll to position [0, 0]
